Goal: Task Accomplishment & Management: Use online tool/utility

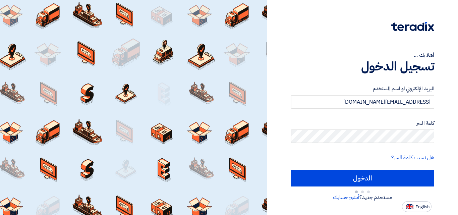
type input "Sign in"
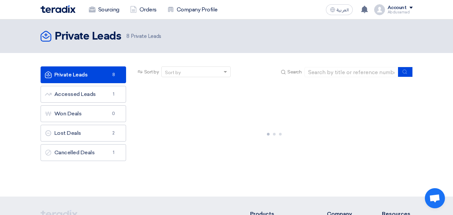
click at [96, 73] on link "Private Leads Private Leads 8" at bounding box center [84, 74] width 86 height 17
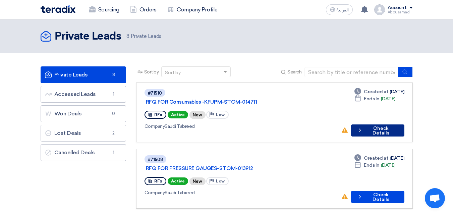
click at [375, 124] on button "Check details Check Details" at bounding box center [377, 130] width 53 height 12
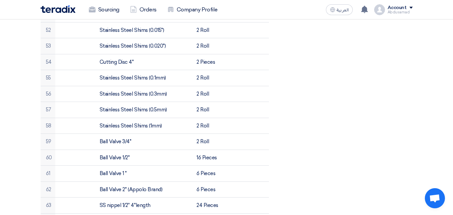
scroll to position [1275, 0]
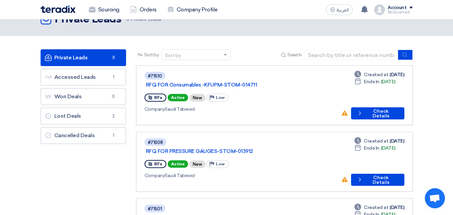
scroll to position [34, 0]
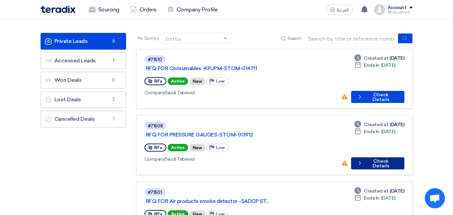
click at [373, 157] on button "Check details Check Details" at bounding box center [377, 163] width 53 height 12
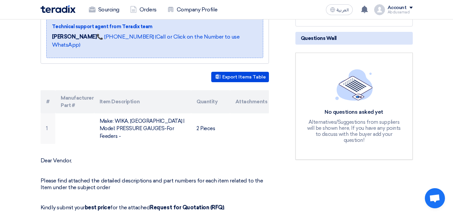
scroll to position [134, 0]
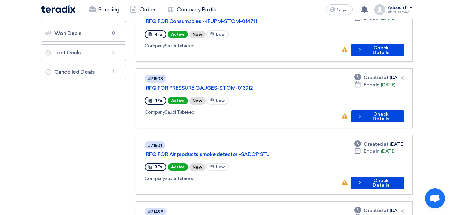
scroll to position [101, 0]
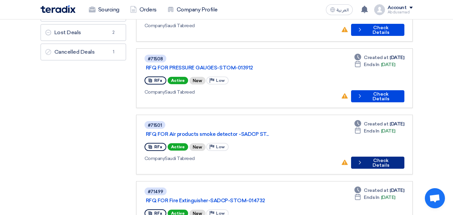
click at [372, 157] on button "Check details Check Details" at bounding box center [377, 163] width 53 height 12
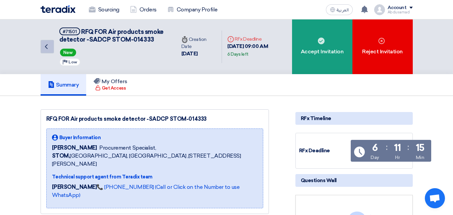
click at [45, 49] on icon "Back" at bounding box center [46, 47] width 8 height 8
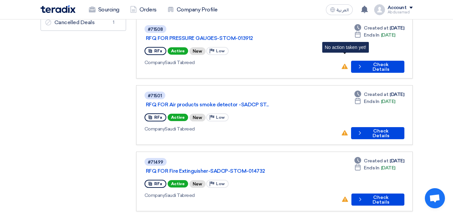
scroll to position [134, 0]
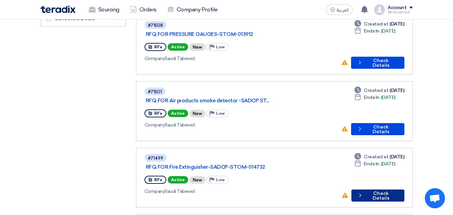
click at [376, 190] on button "Check details Check Details" at bounding box center [378, 196] width 53 height 12
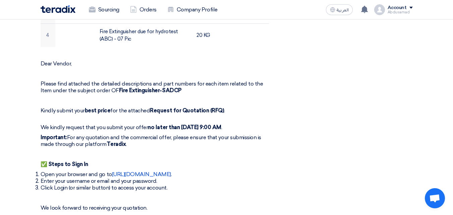
scroll to position [235, 0]
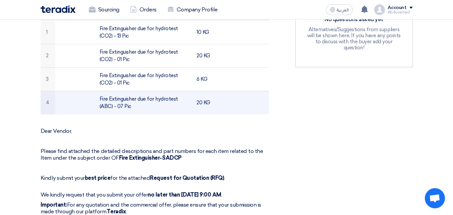
click at [132, 103] on td "Fire Extinguisher due for hydrotest (ABC) - 07 Pic" at bounding box center [142, 102] width 97 height 23
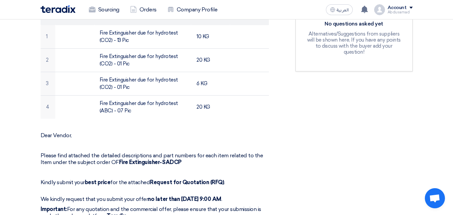
scroll to position [168, 0]
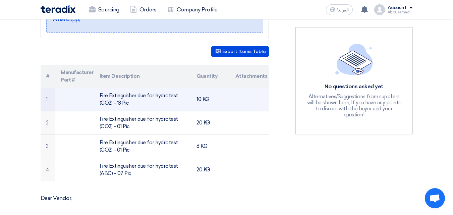
drag, startPoint x: 131, startPoint y: 102, endPoint x: 120, endPoint y: 104, distance: 10.5
click at [103, 98] on td "Fire Extinguisher due for hydrotest (CO2) - 13 Pic" at bounding box center [142, 99] width 97 height 23
click at [138, 108] on td "Fire Extinguisher due for hydrotest (CO2) - 13 Pic" at bounding box center [142, 99] width 97 height 23
click at [133, 105] on td "Fire Extinguisher due for hydrotest (CO2) - 13 Pic" at bounding box center [142, 99] width 97 height 23
drag, startPoint x: 132, startPoint y: 104, endPoint x: 108, endPoint y: 102, distance: 23.6
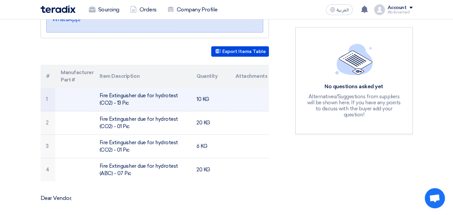
click at [94, 96] on tr "1 Fire Extinguisher due for hydrotest (CO2) - 13 Pic 10 KG" at bounding box center [155, 99] width 229 height 23
copy tr "Fire Extinguisher due for hydrotest (CO2) - 13 Pic"
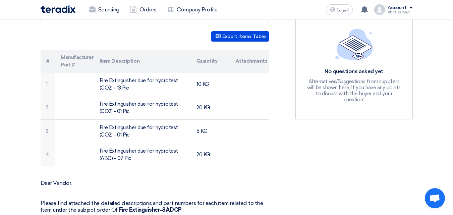
scroll to position [134, 0]
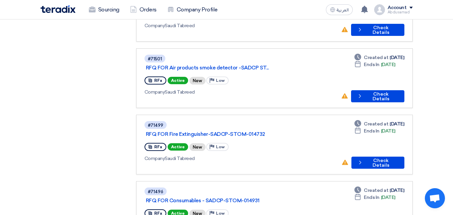
scroll to position [168, 0]
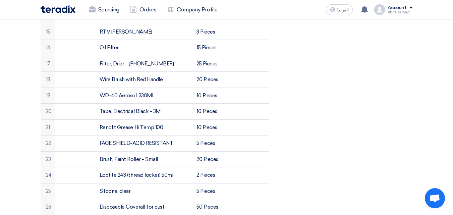
scroll to position [403, 0]
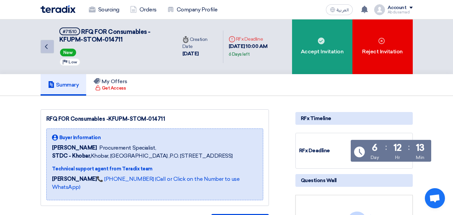
click at [46, 46] on icon "Back" at bounding box center [46, 47] width 8 height 8
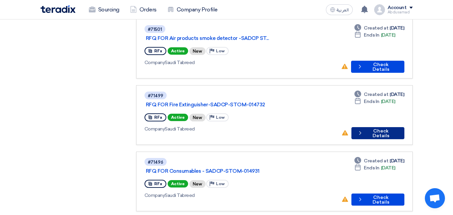
scroll to position [268, 0]
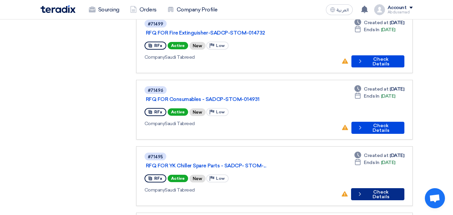
click at [382, 188] on button "Check details Check Details" at bounding box center [377, 194] width 53 height 12
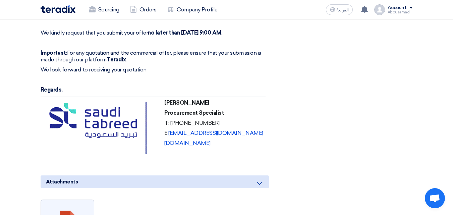
scroll to position [503, 0]
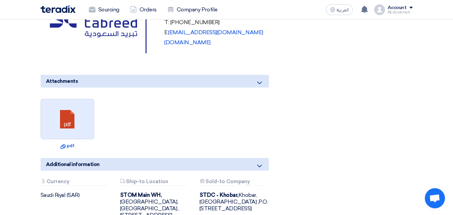
click at [68, 109] on link at bounding box center [68, 119] width 54 height 40
